Goal: Information Seeking & Learning: Learn about a topic

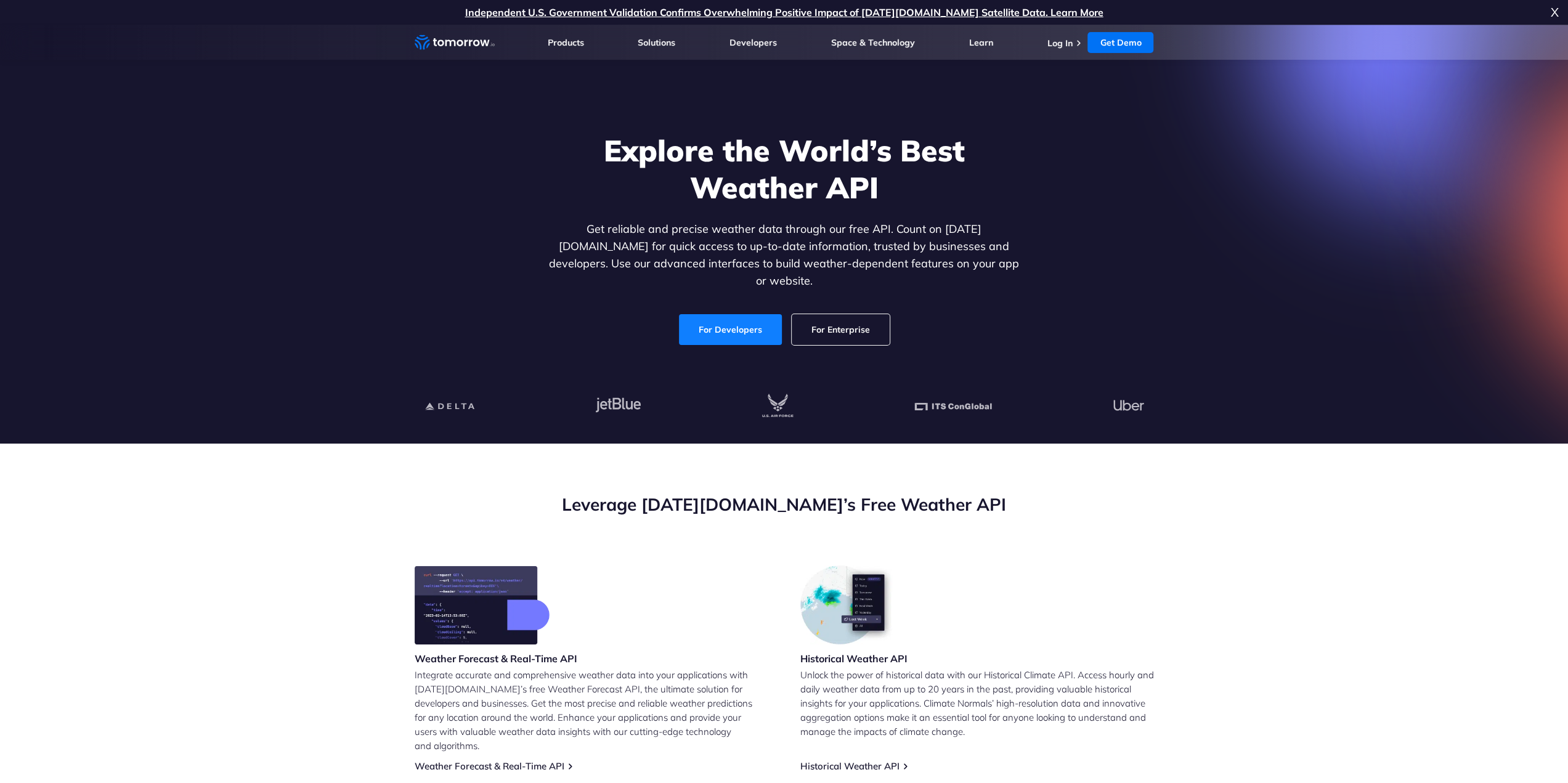
click at [743, 319] on link "For Developers" at bounding box center [731, 330] width 103 height 31
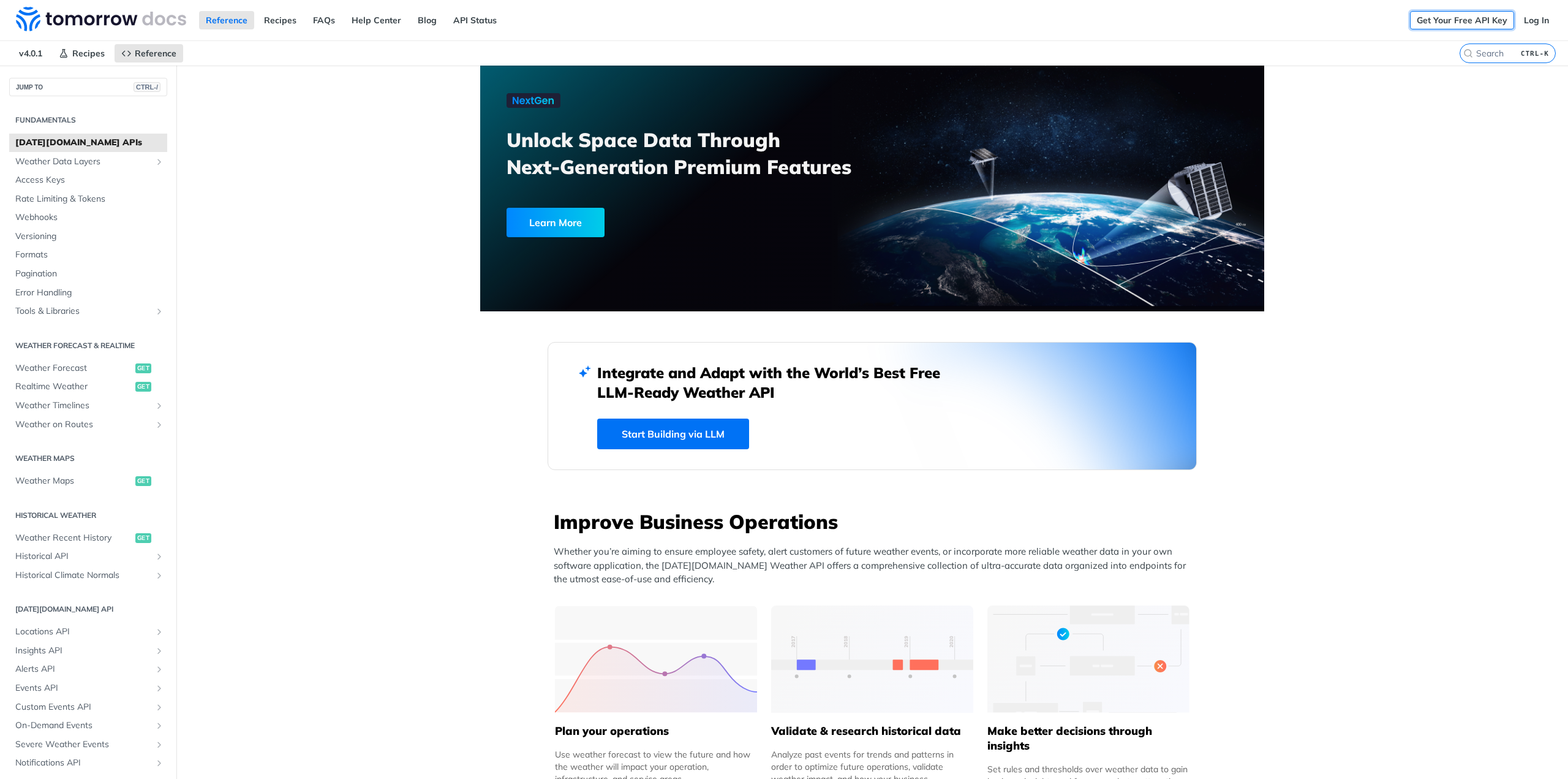
click at [1413, 26] on link "Get Your Free API Key" at bounding box center [1462, 19] width 104 height 18
click at [1518, 24] on link "Log In" at bounding box center [1536, 19] width 38 height 18
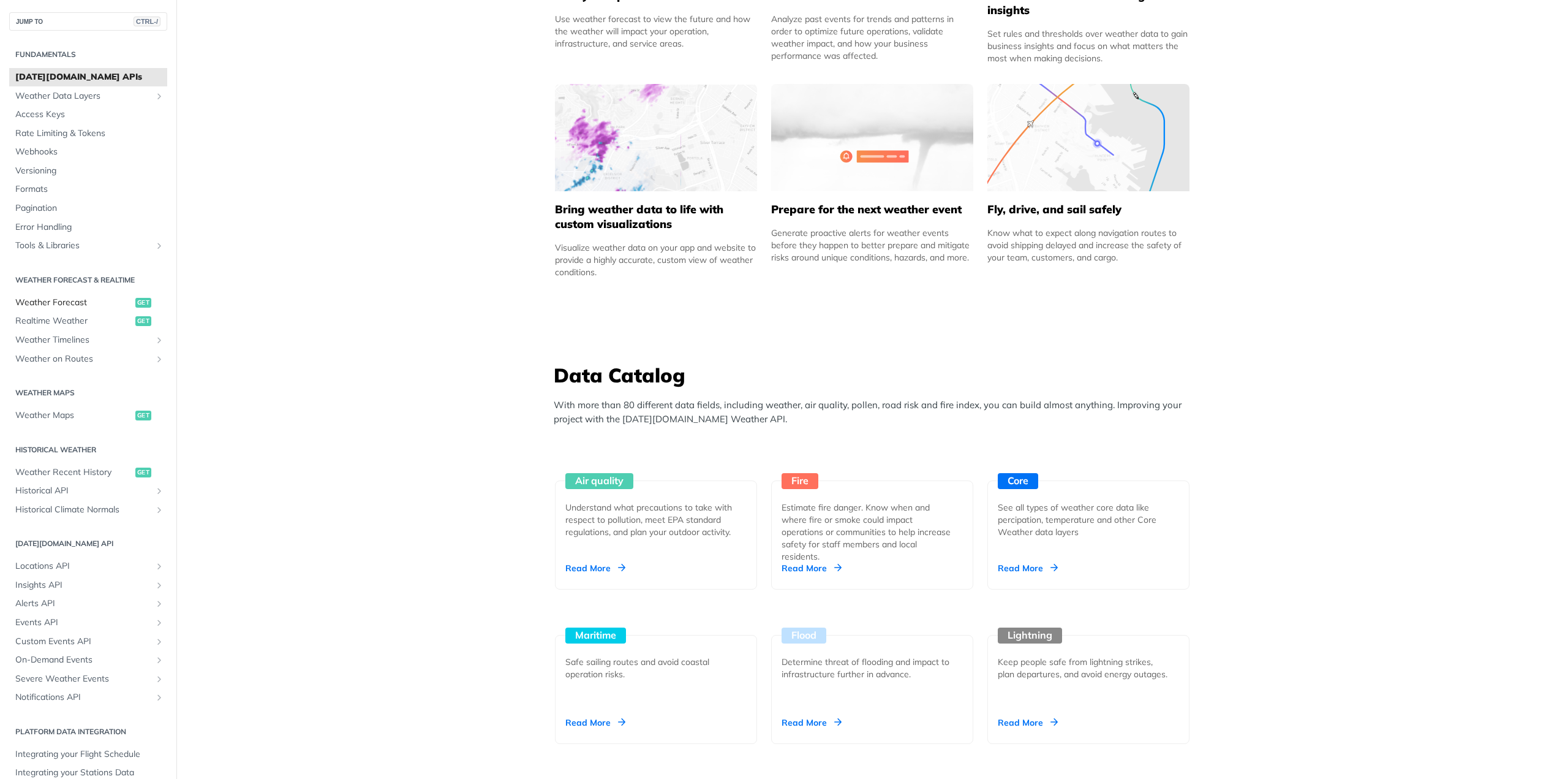
click at [59, 298] on span "Weather Forecast" at bounding box center [74, 302] width 117 height 12
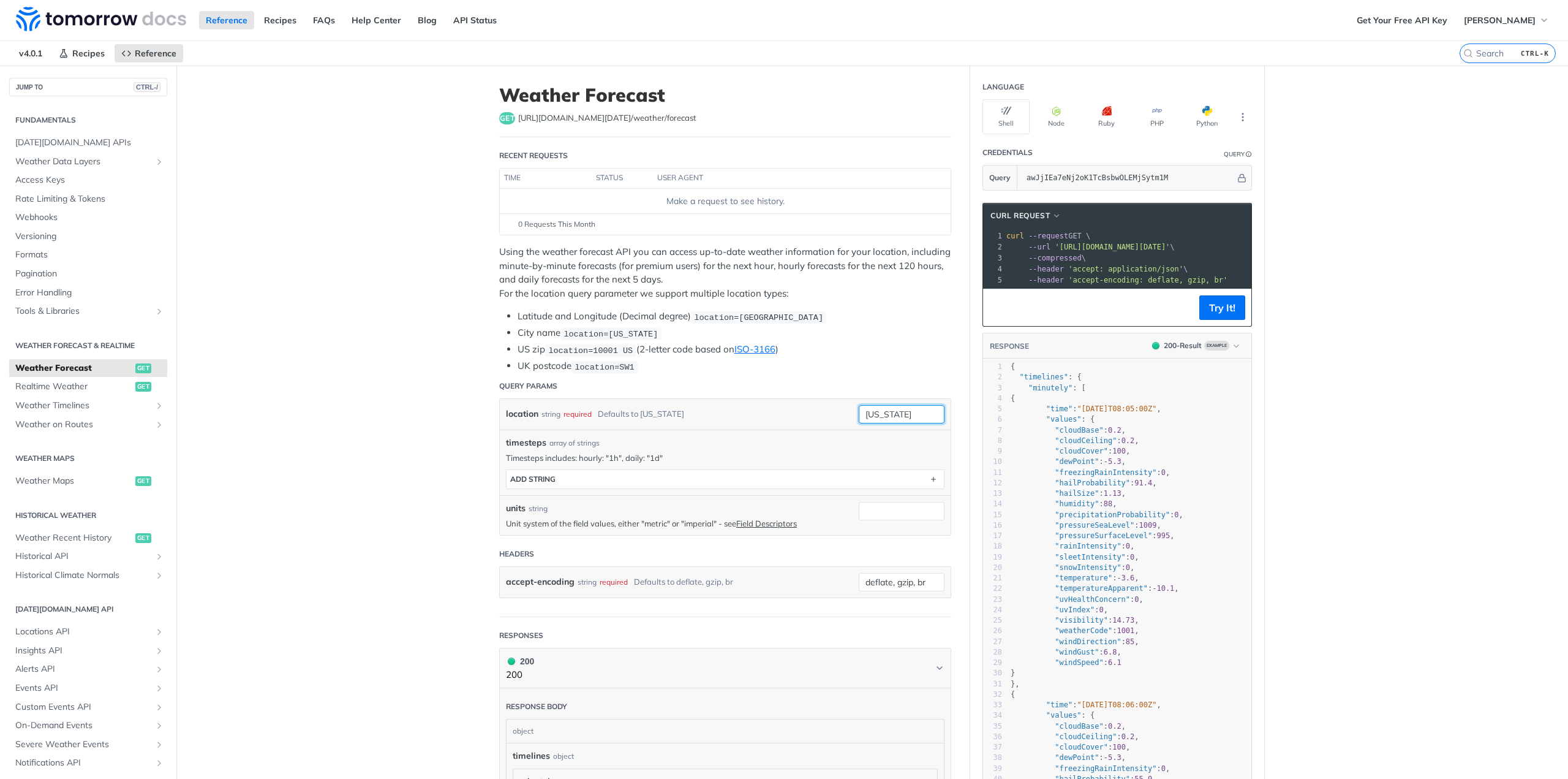
click at [906, 418] on input "new york" at bounding box center [902, 414] width 86 height 18
click at [891, 355] on ul "Latitude and Longitude (Decimal degree) location=42.3478, -71.0466 City name lo…" at bounding box center [725, 341] width 452 height 64
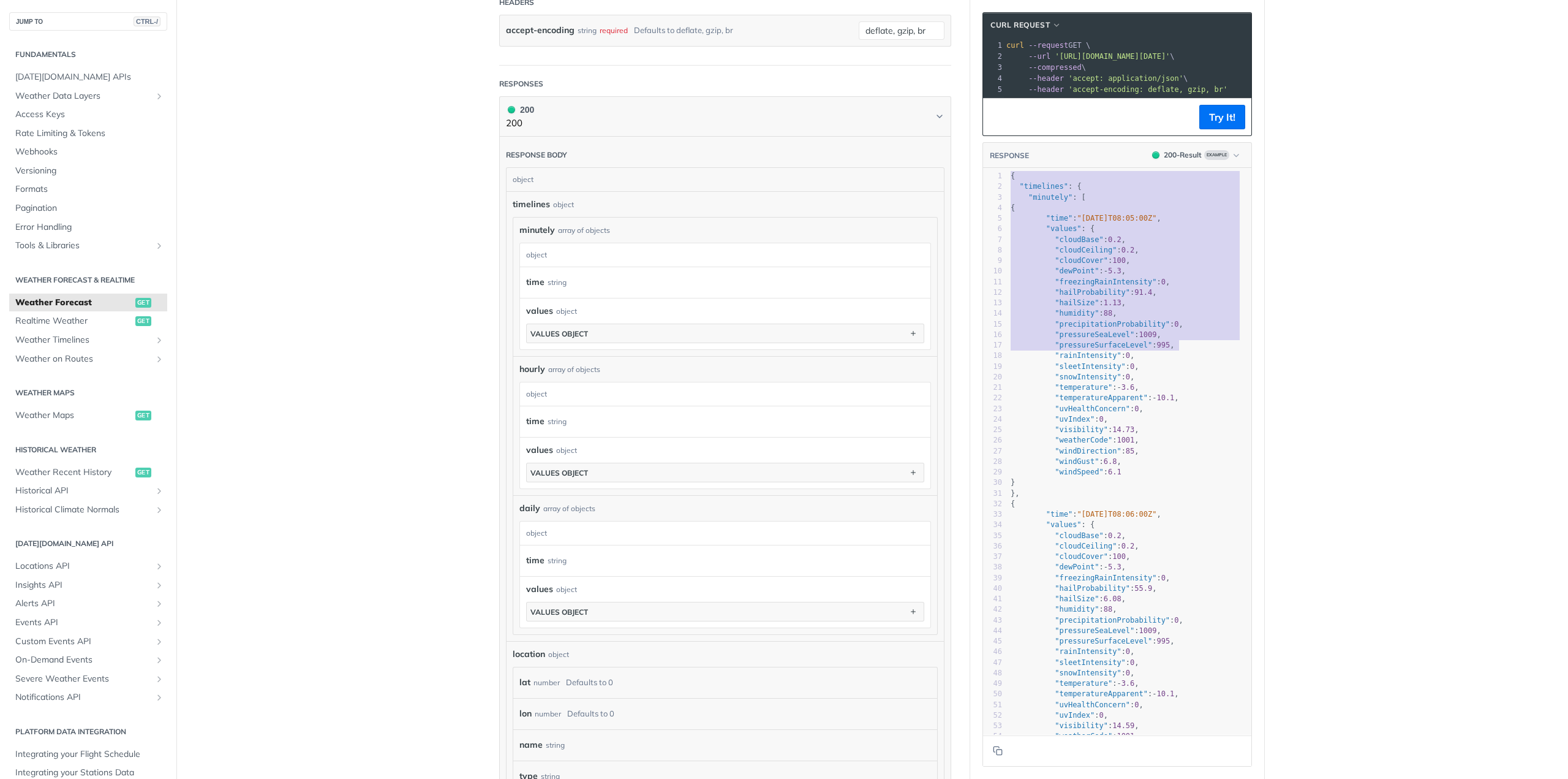
type textarea "{ "timelines": { "minutely": [ { "time": "2025-02-09T08:05:00Z", "values": { "c…"
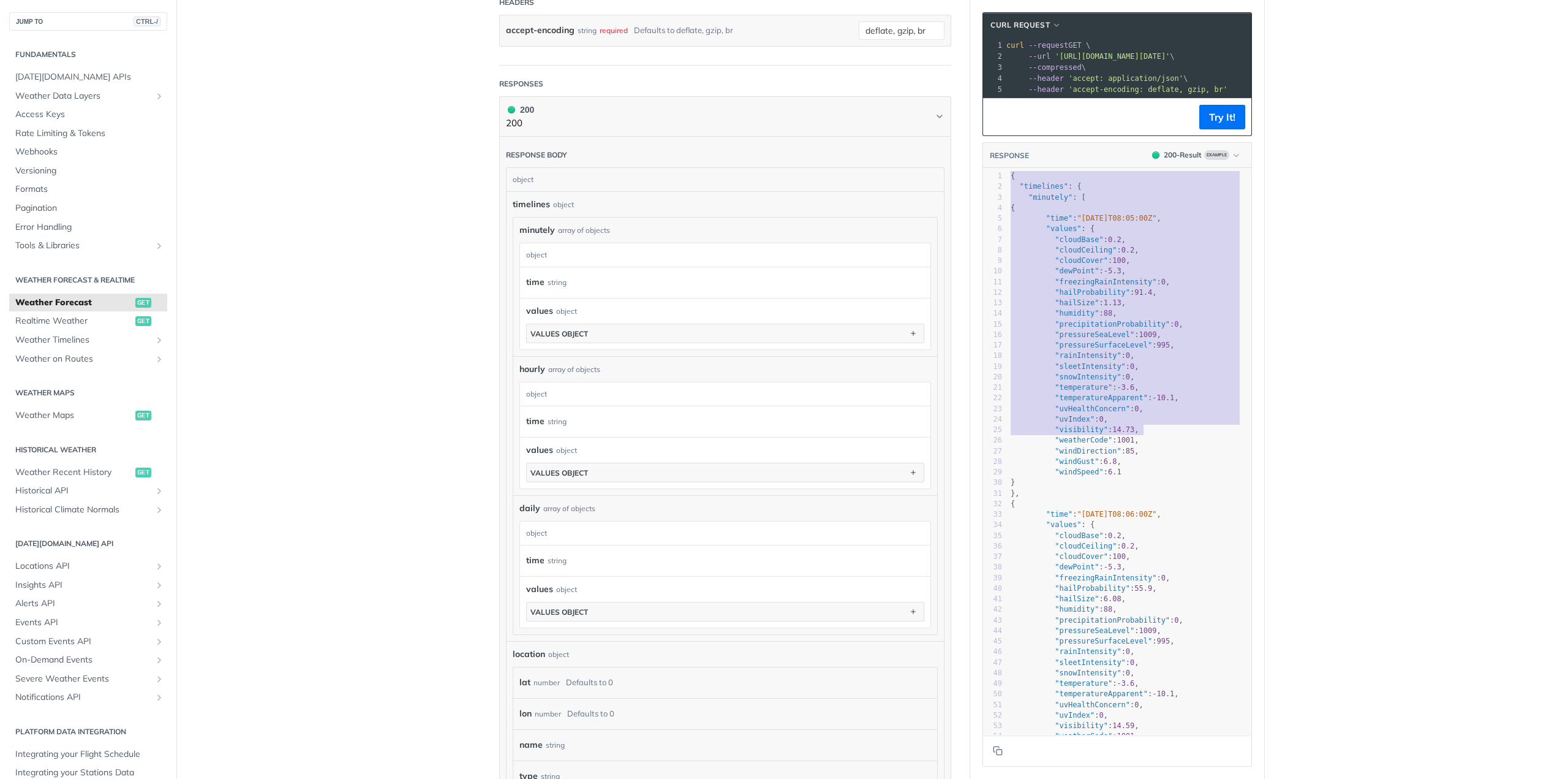
drag, startPoint x: 1005, startPoint y: 183, endPoint x: 1213, endPoint y: 440, distance: 330.6
click at [1213, 440] on div "1 { 2 "timelines" : { 3 "minutely" : [ 4 { 5 "time" : "2025-02-09T08:05:00Z" , …" at bounding box center [1130, 514] width 243 height 687
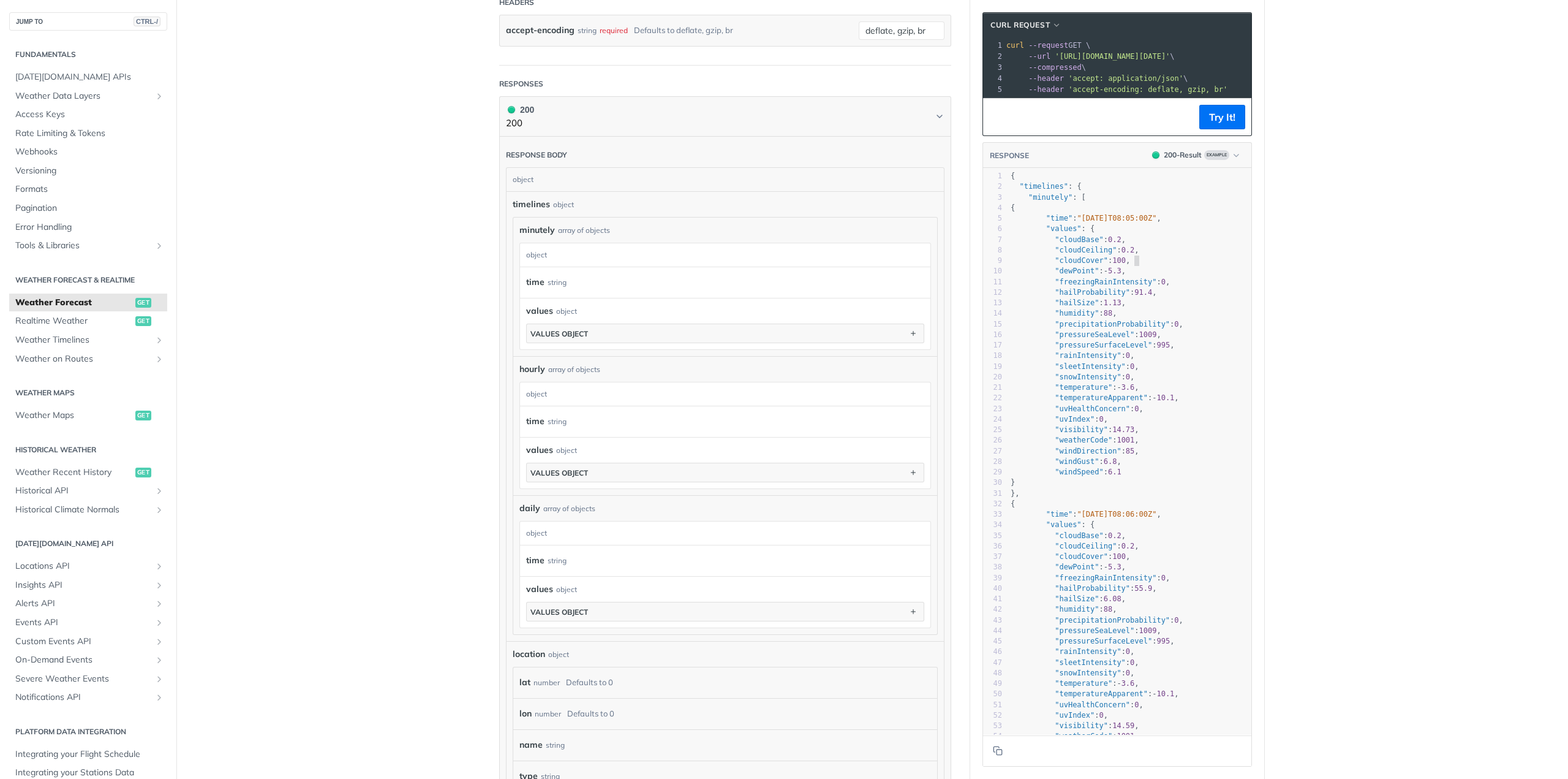
click at [1149, 266] on pre ""cloudCover" : 100 ," at bounding box center [1130, 260] width 243 height 10
click at [114, 322] on span "Realtime Weather" at bounding box center [74, 321] width 117 height 12
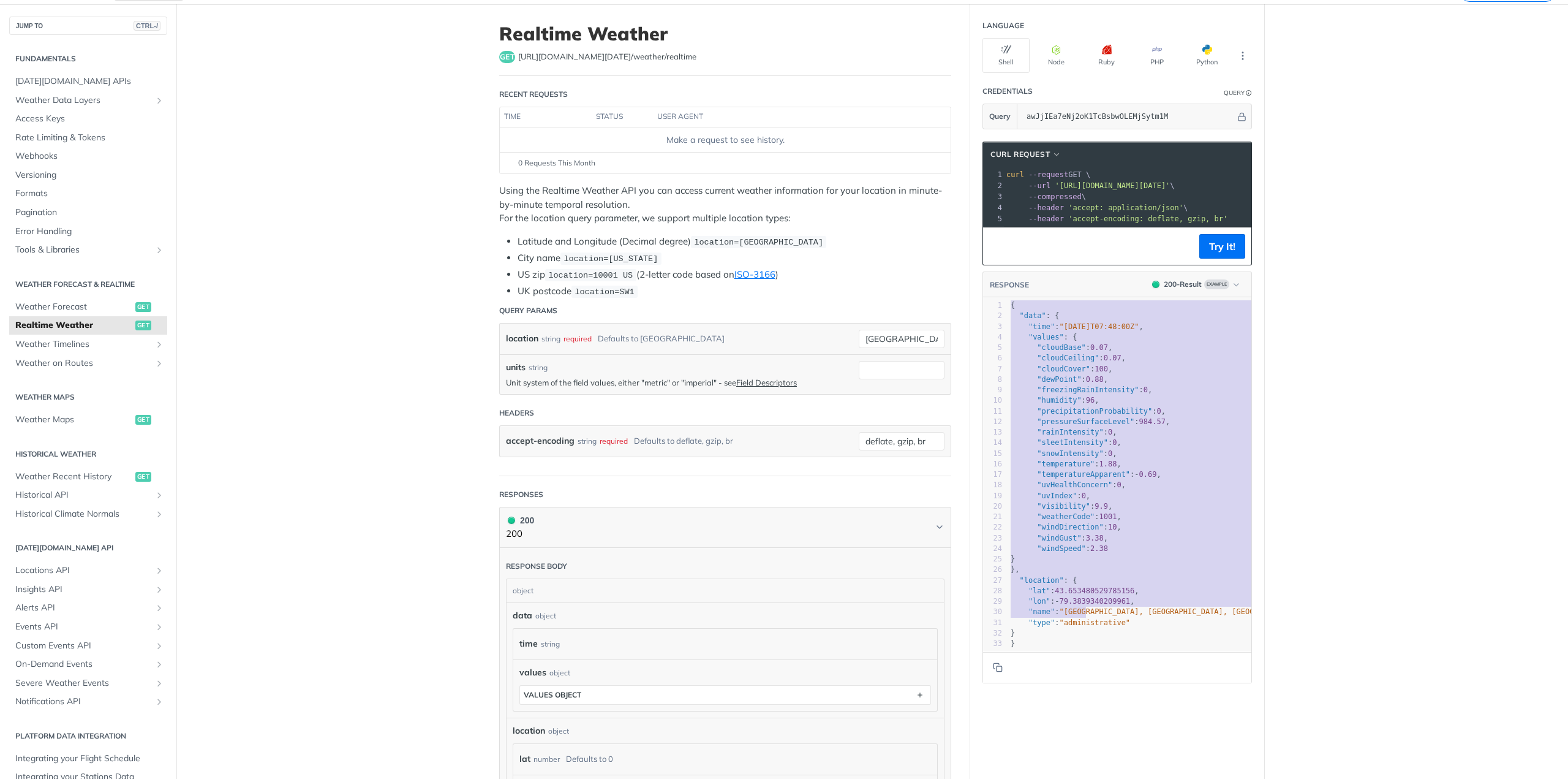
type textarea "{ "data": { "time": "2023-01-26T07:48:00Z", "values": { "cloudBase": 0.07, "clo…"
drag, startPoint x: 1006, startPoint y: 315, endPoint x: 1078, endPoint y: 632, distance: 325.1
click at [1074, 642] on div "1 { 2 "data" : { 3 "time" : "2023-01-26T07:48:00Z" , 4 "values" : { 5 "cloudBas…" at bounding box center [1166, 475] width 314 height 349
click at [1075, 639] on pre "}" at bounding box center [1166, 632] width 314 height 10
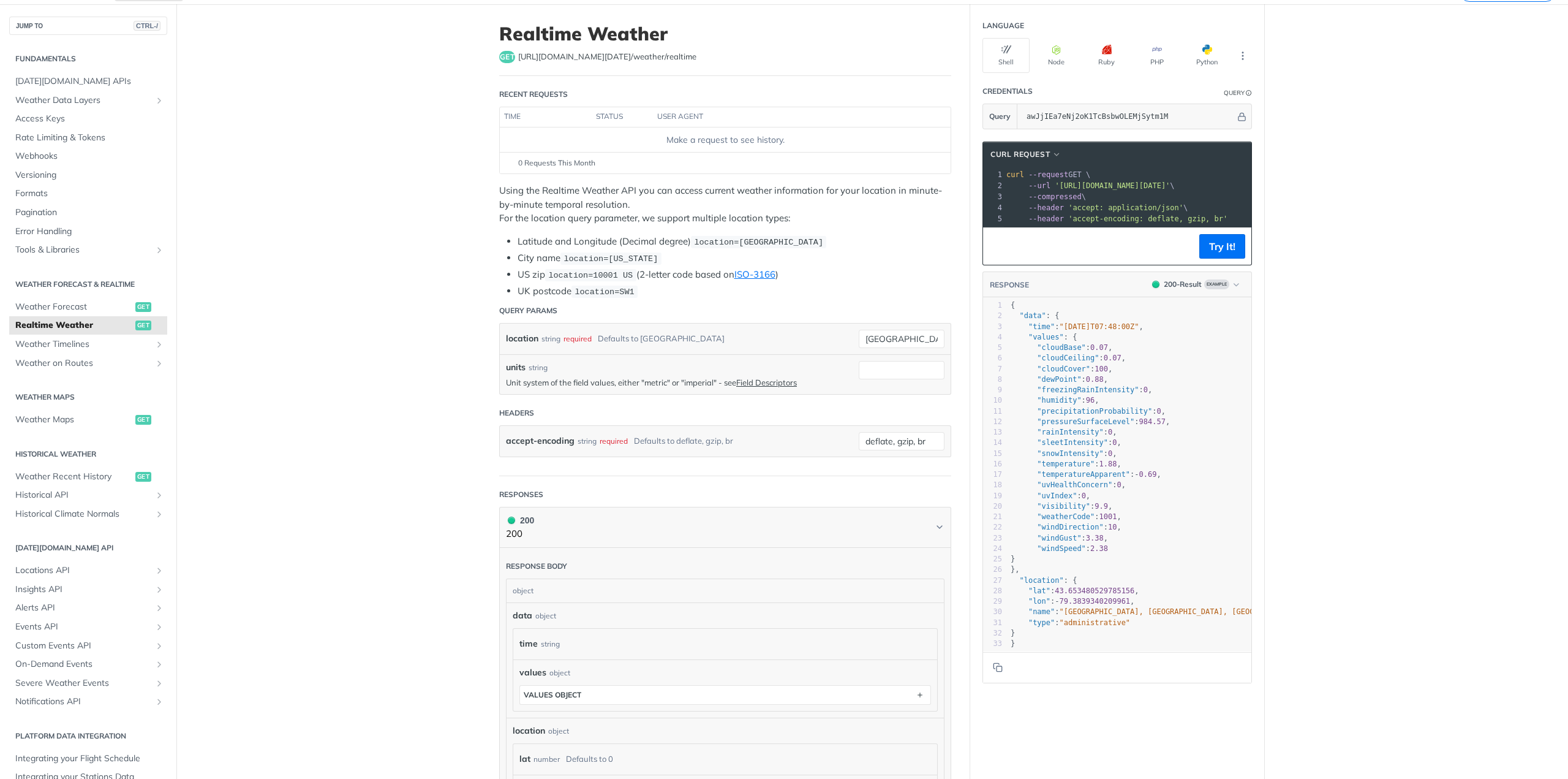
click at [1150, 208] on span "'accept: application/json'" at bounding box center [1125, 208] width 115 height 9
click at [1097, 183] on span "'https://api.tomorrow.io/v4/weather/realtime?location=toronto&apikey=awJjIEa7eN…" at bounding box center [1112, 186] width 115 height 9
drag, startPoint x: 1002, startPoint y: 173, endPoint x: 1223, endPoint y: 233, distance: 229.0
click at [1223, 227] on div "xxxxxxxxxx 1 curl --request GET \ 2 --url 'https://api.tomorrow.io/v4/weather/r…" at bounding box center [1117, 196] width 268 height 60
copy div "curl --request GET \ 2 --url 'https://api.tomorrow.io/v4/weather/realtime?locat…"
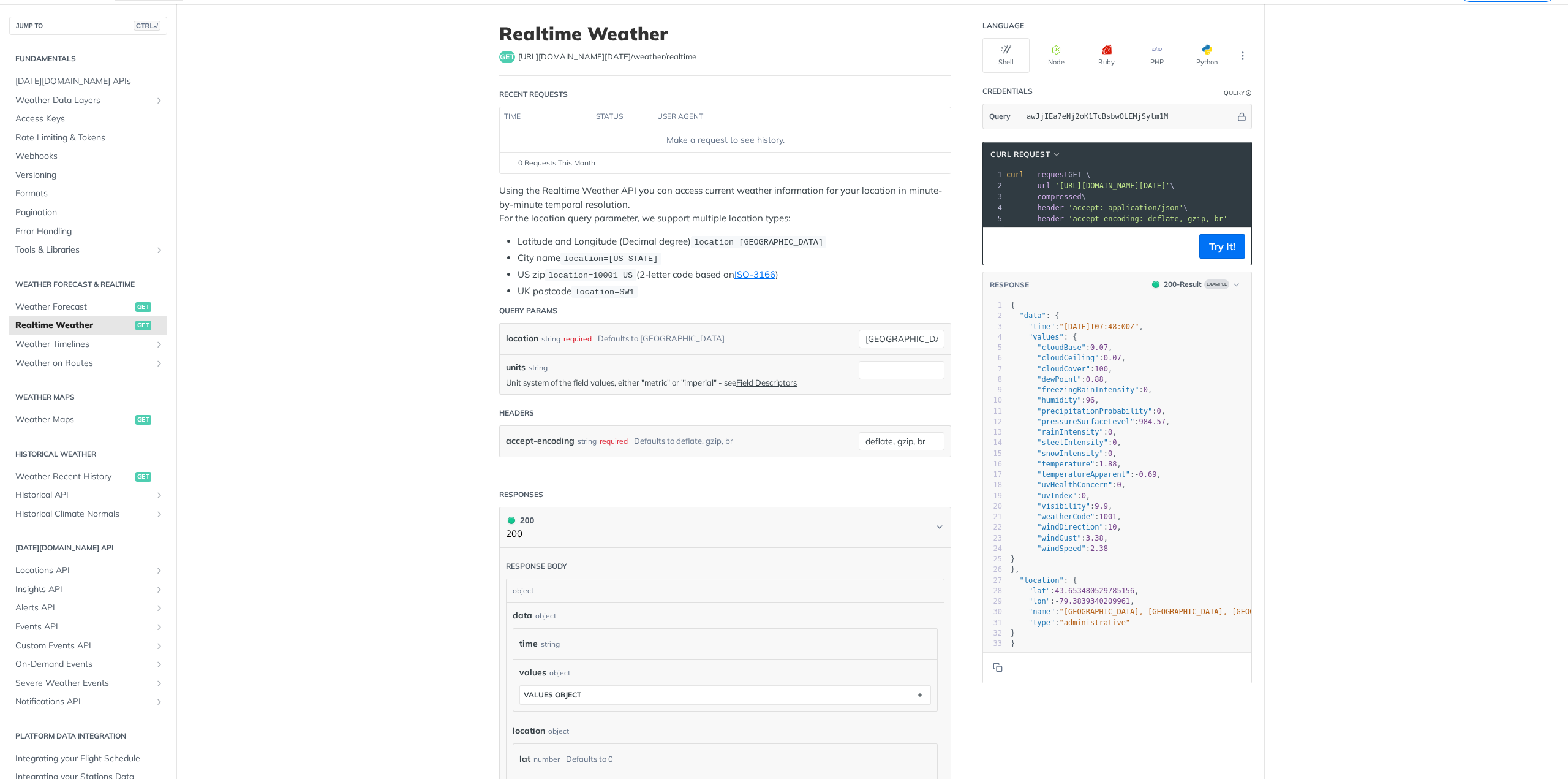
click at [1210, 427] on pre ""pressureSurfaceLevel" : 984.57 ," at bounding box center [1166, 421] width 314 height 10
click at [990, 677] on button "Copy to clipboard" at bounding box center [998, 667] width 17 height 18
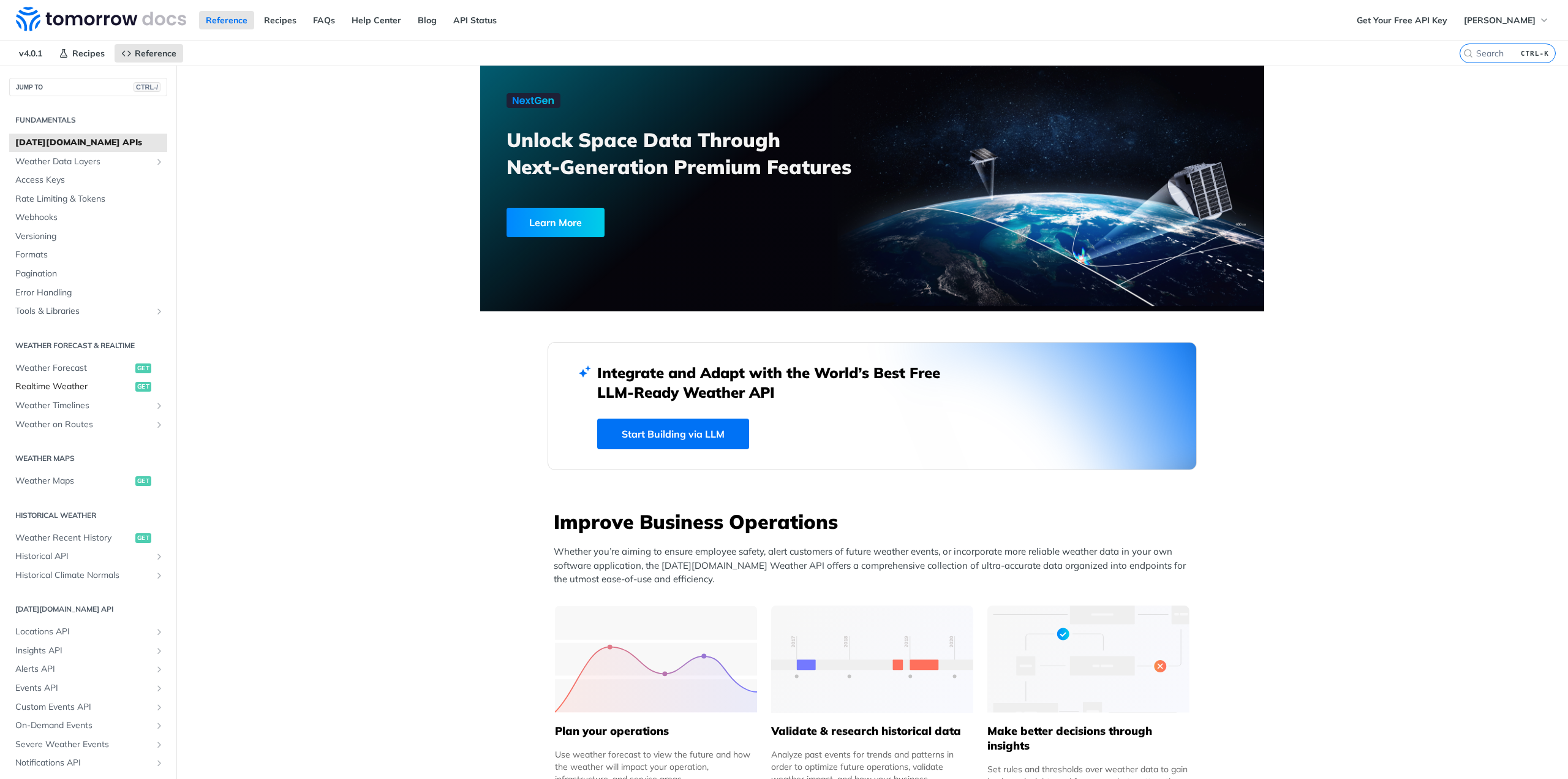
click at [60, 382] on span "Realtime Weather" at bounding box center [74, 386] width 117 height 12
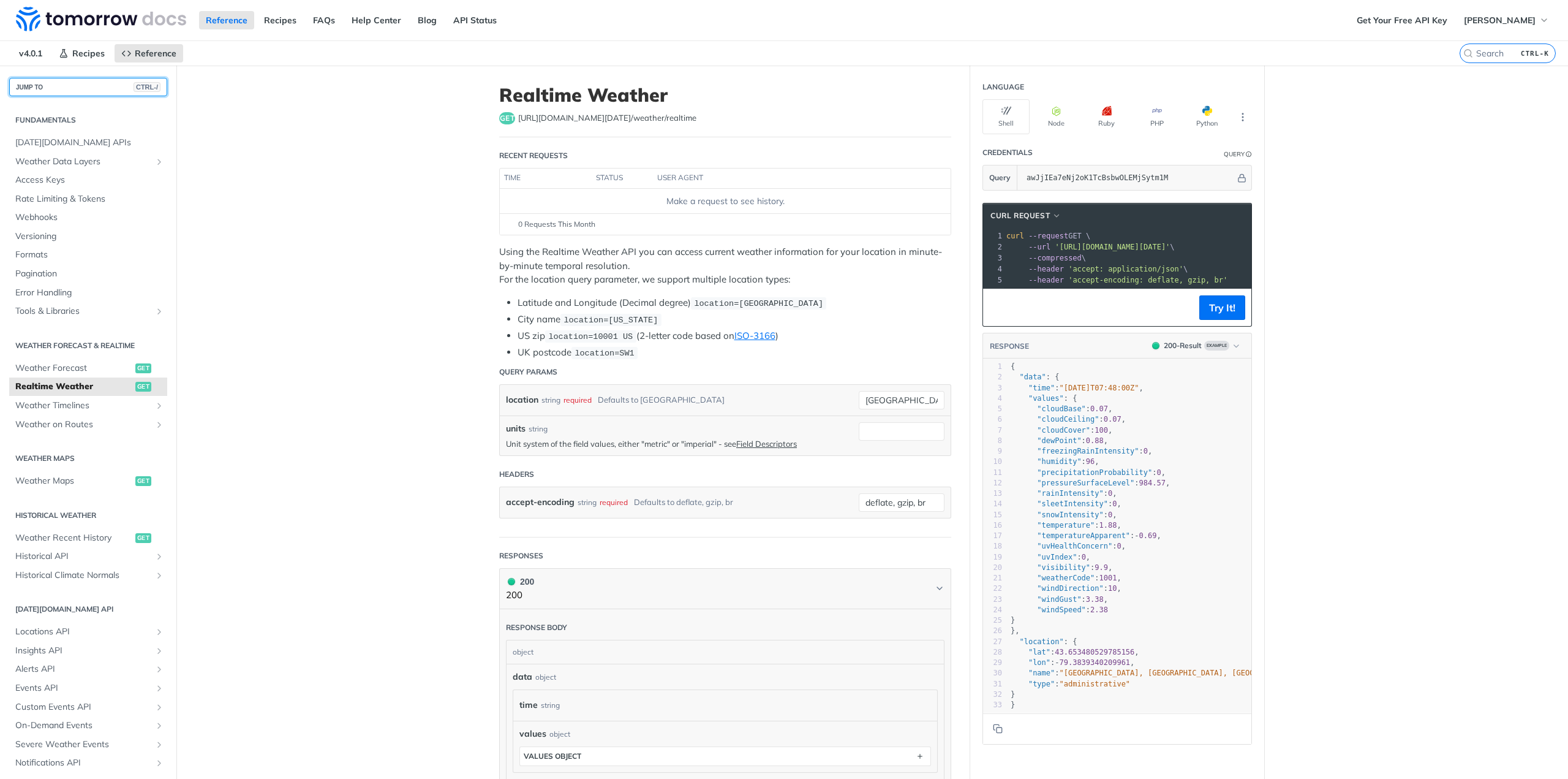
click at [79, 80] on button "JUMP TO CTRL-/" at bounding box center [88, 87] width 158 height 18
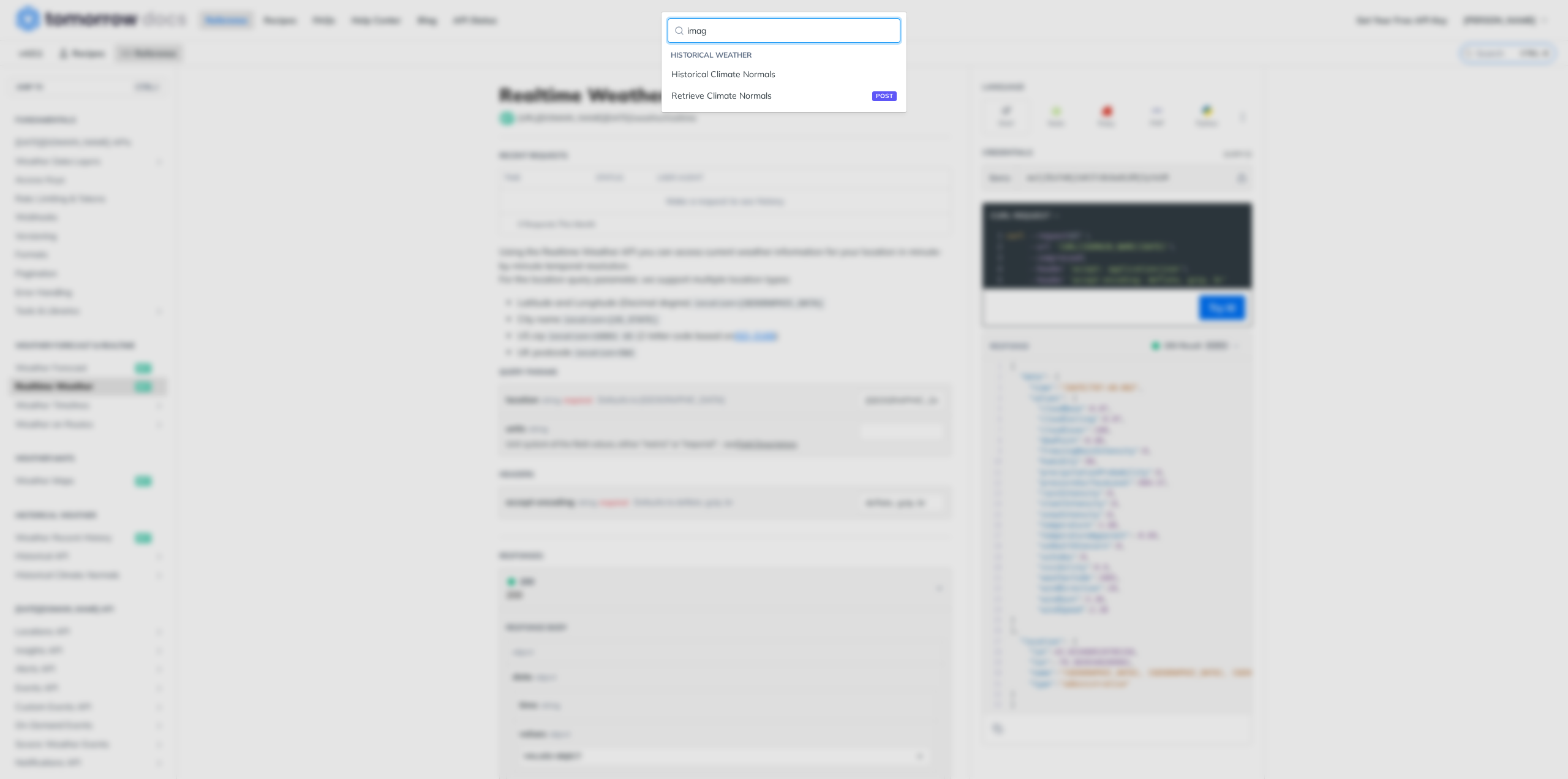
type input "image"
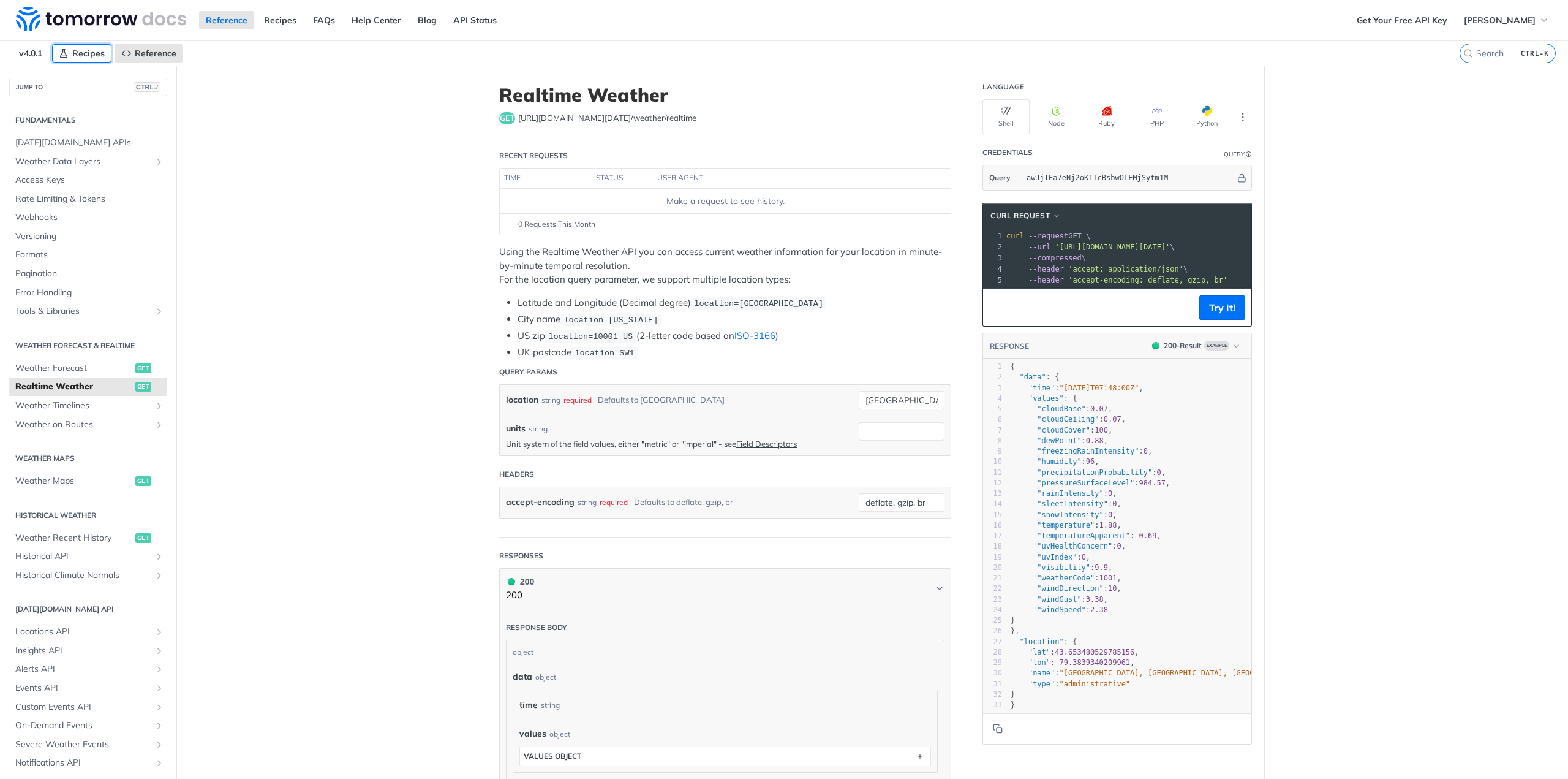
click at [94, 48] on span "Recipes" at bounding box center [89, 53] width 32 height 11
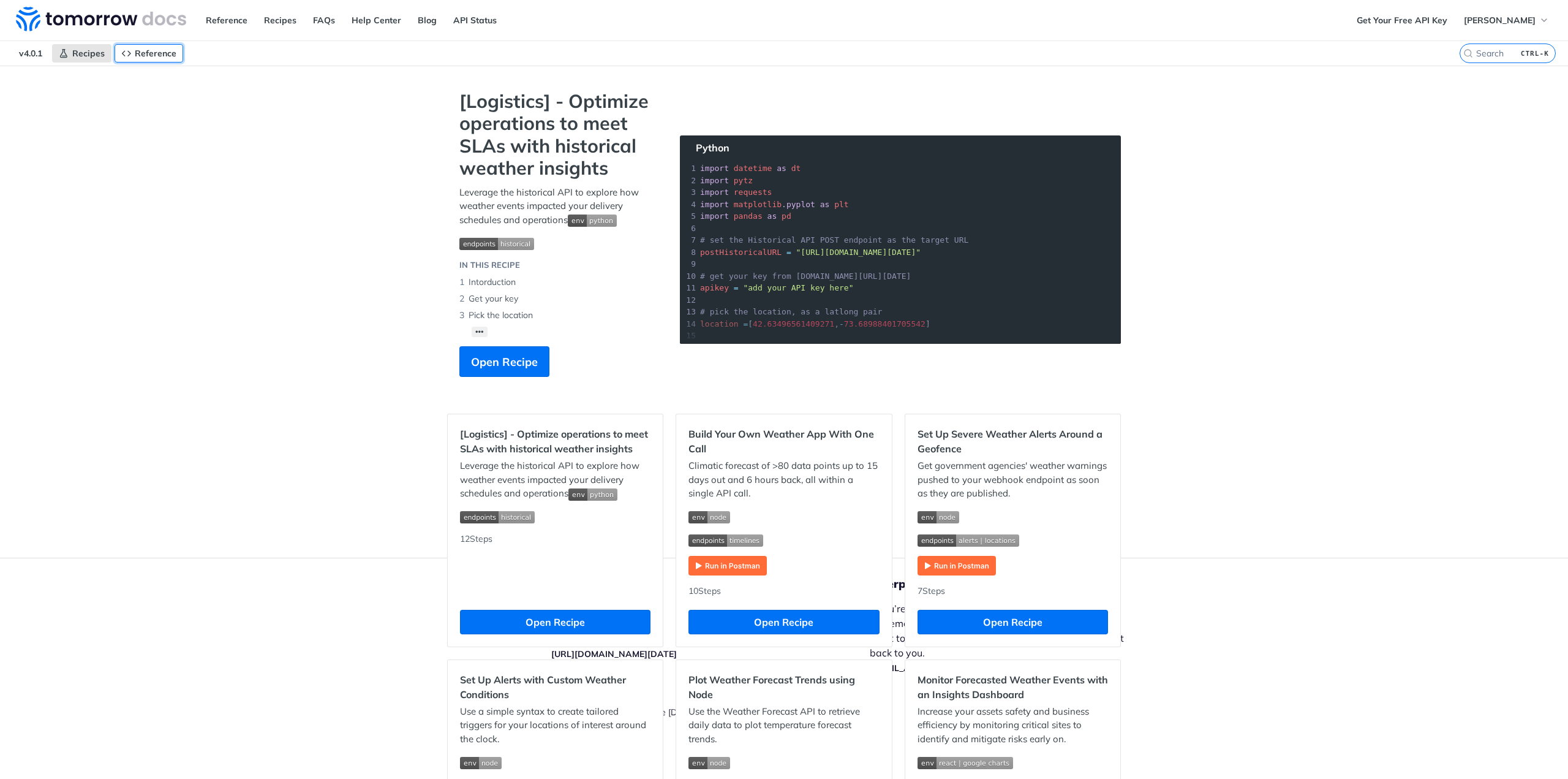
click at [162, 50] on span "Reference" at bounding box center [156, 53] width 42 height 11
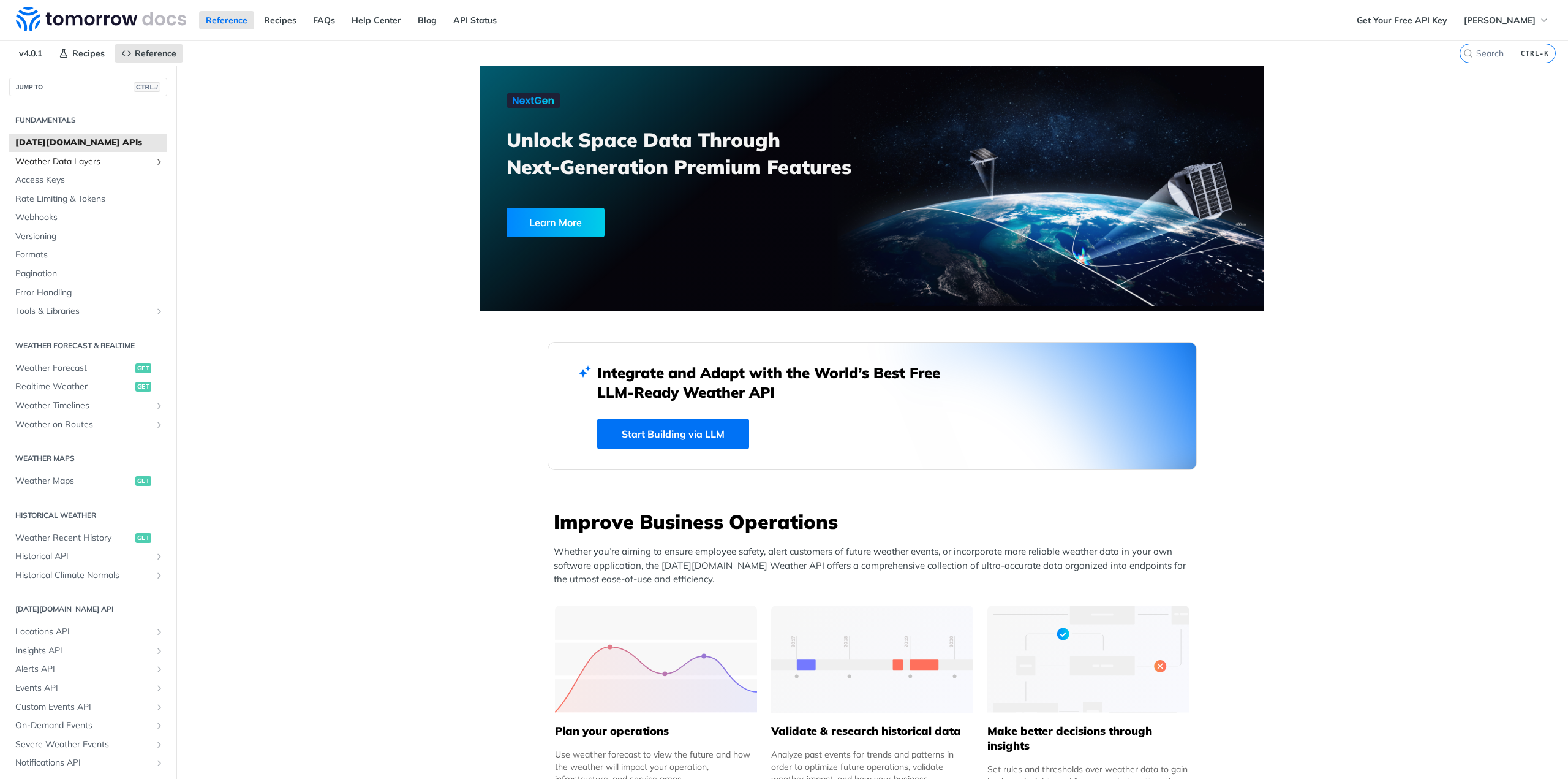
click at [71, 157] on span "Weather Data Layers" at bounding box center [83, 162] width 136 height 12
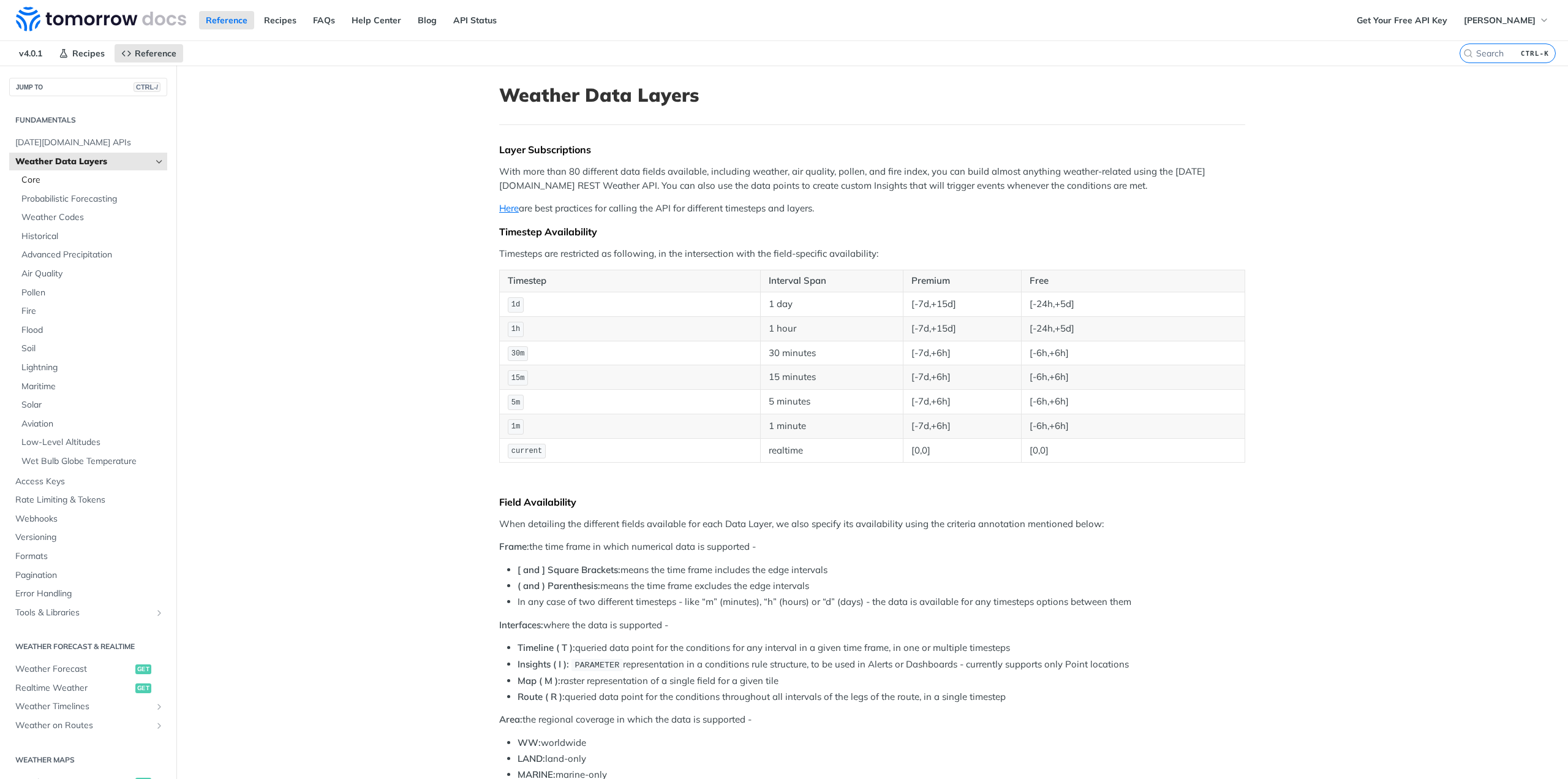
click at [48, 182] on span "Core" at bounding box center [93, 180] width 142 height 12
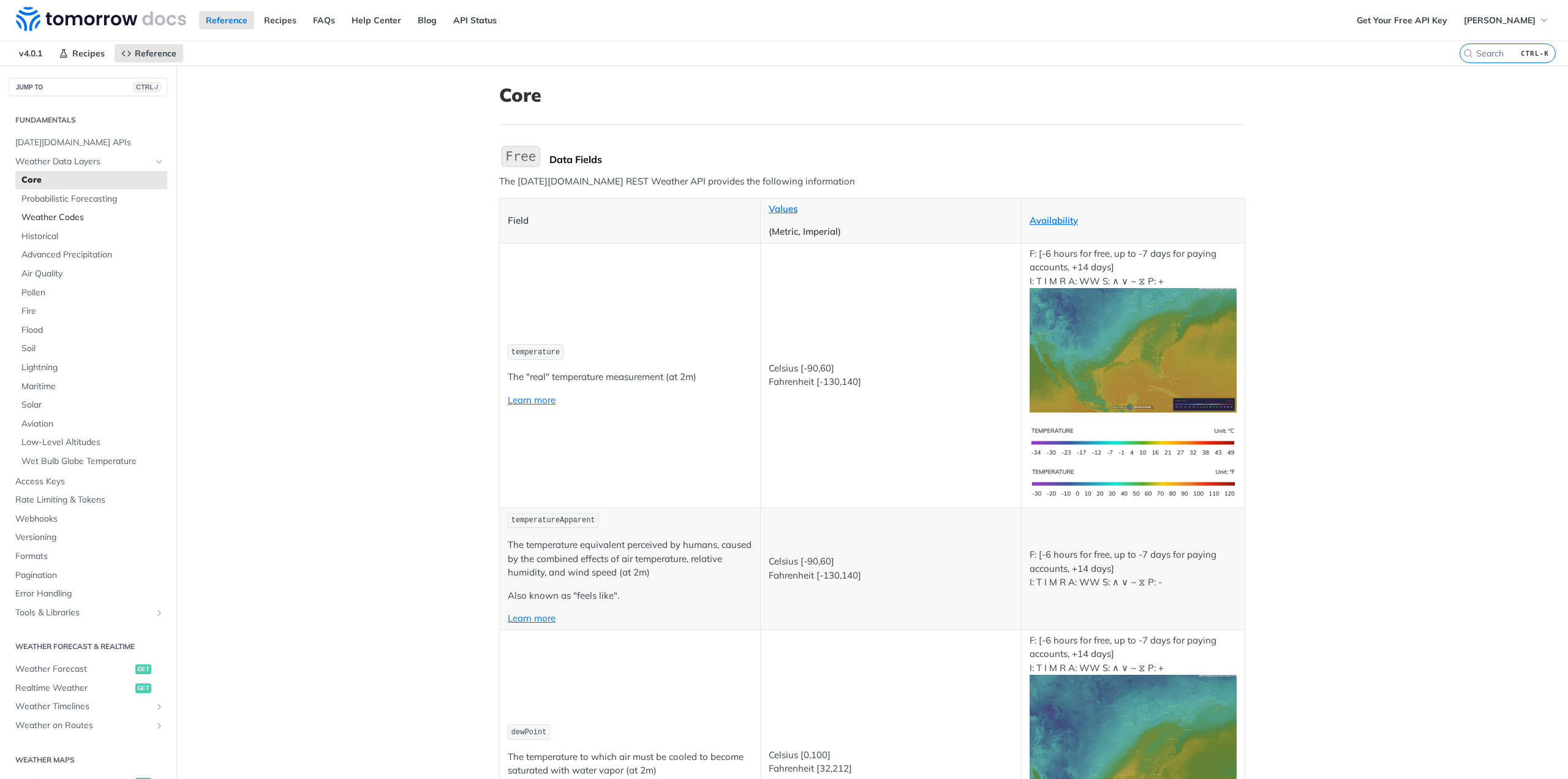
click at [65, 217] on span "Weather Codes" at bounding box center [93, 218] width 142 height 12
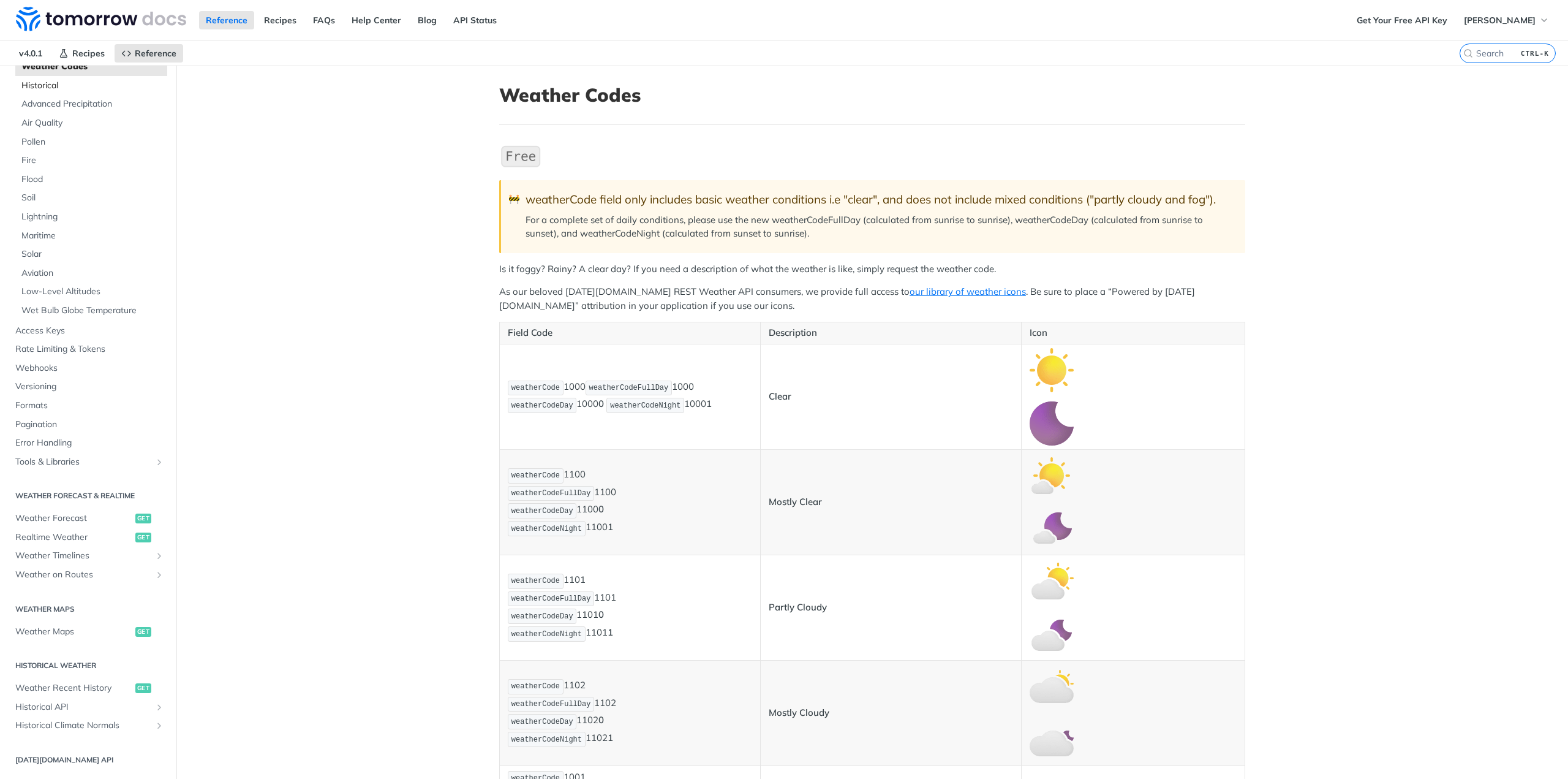
scroll to position [245, 0]
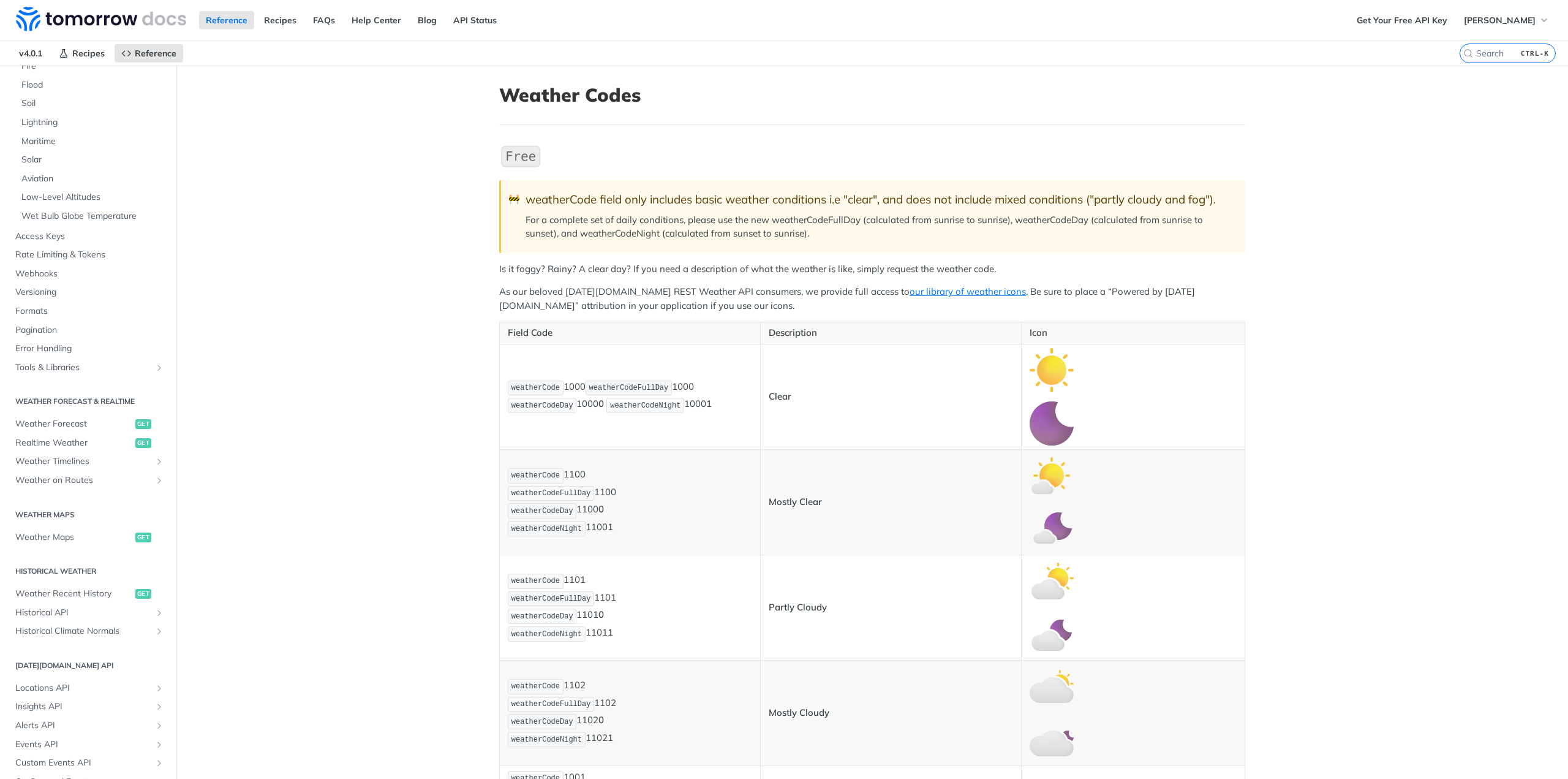
click at [1046, 364] on img "Expand image" at bounding box center [1052, 370] width 44 height 44
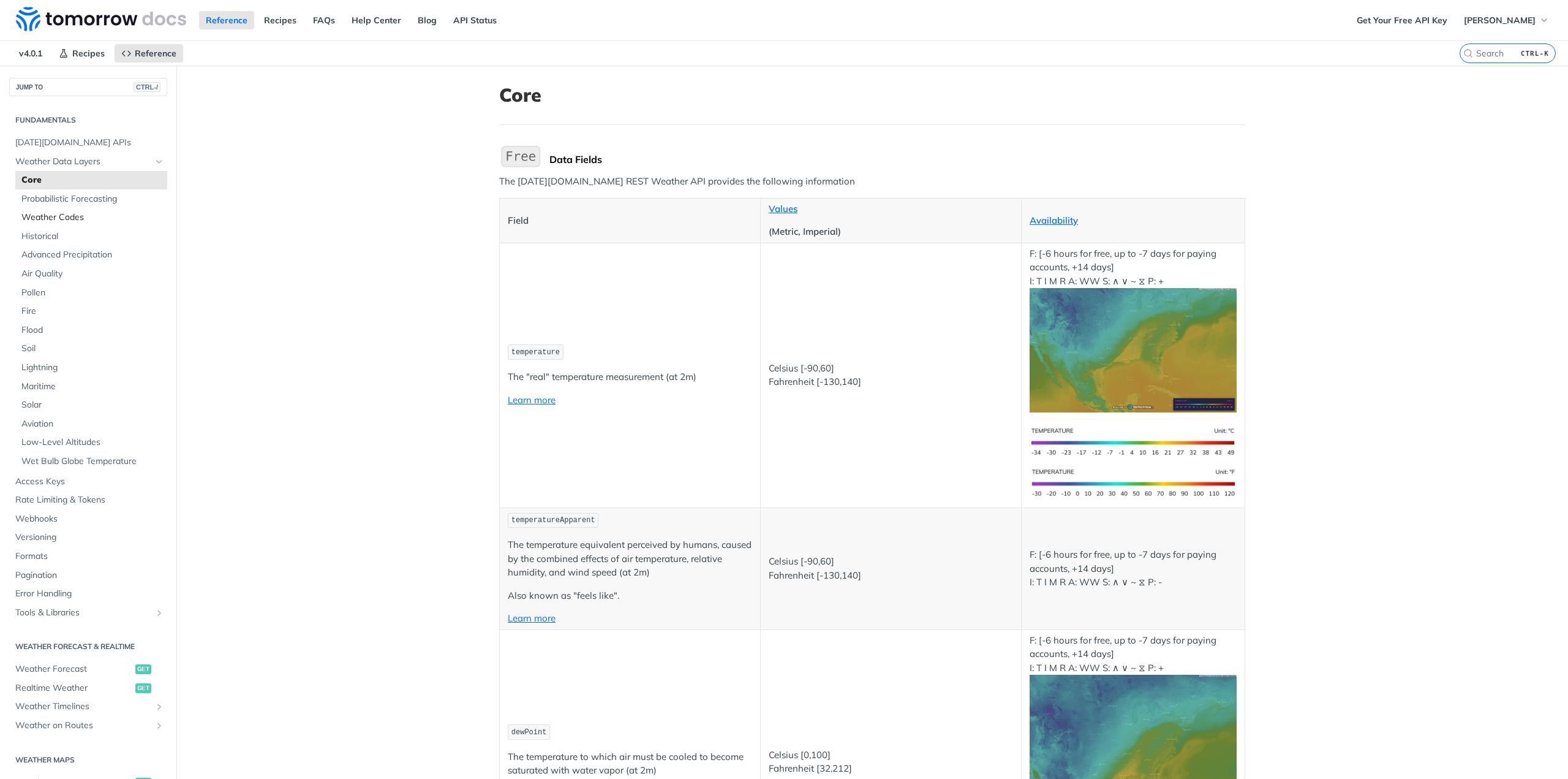
click at [69, 220] on span "Weather Codes" at bounding box center [93, 218] width 142 height 12
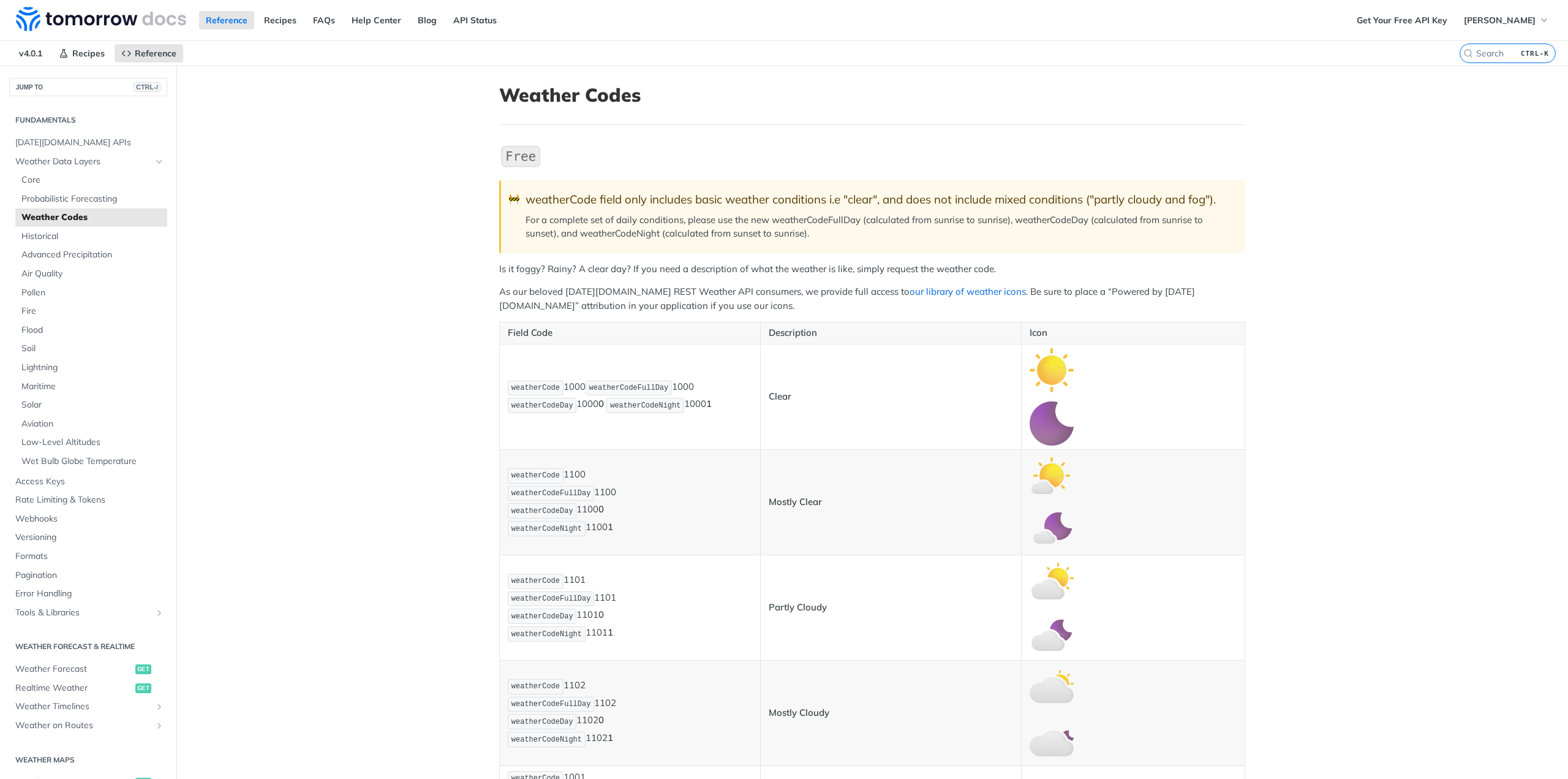
click at [910, 290] on link "our library of weather icons" at bounding box center [967, 291] width 116 height 11
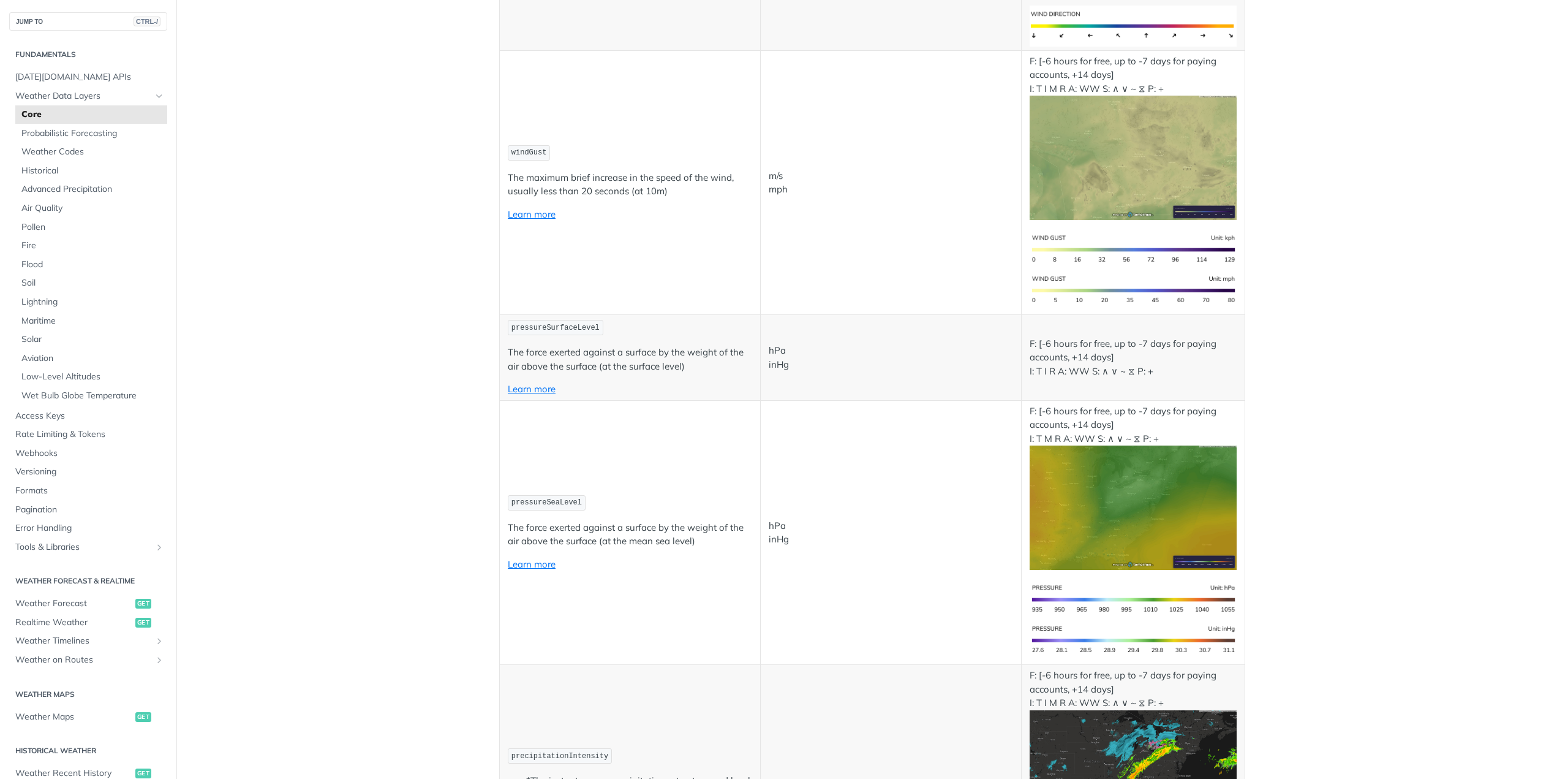
scroll to position [1838, 0]
